Goal: Task Accomplishment & Management: Manage account settings

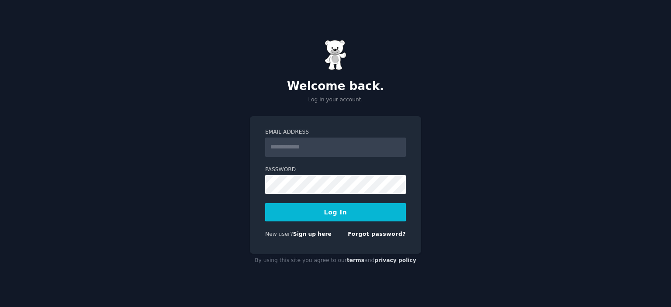
click at [297, 150] on input "Email Address" at bounding box center [335, 147] width 141 height 19
type input "**********"
click at [316, 216] on button "Log In" at bounding box center [335, 212] width 141 height 18
